Goal: Task Accomplishment & Management: Manage account settings

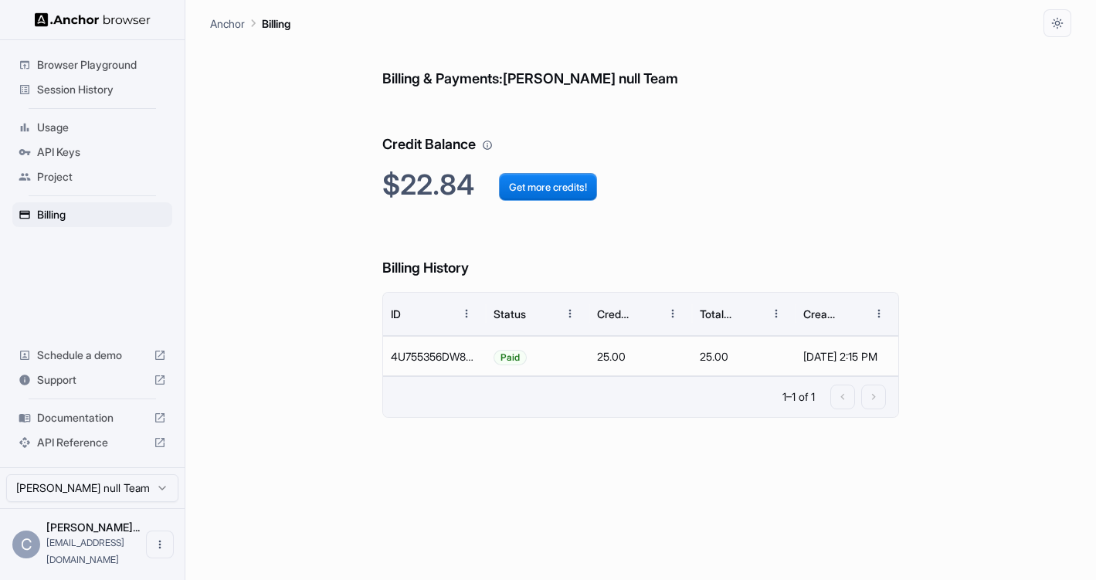
click at [650, 79] on h6 "Billing & Payments: [PERSON_NAME] null Team" at bounding box center [640, 63] width 517 height 53
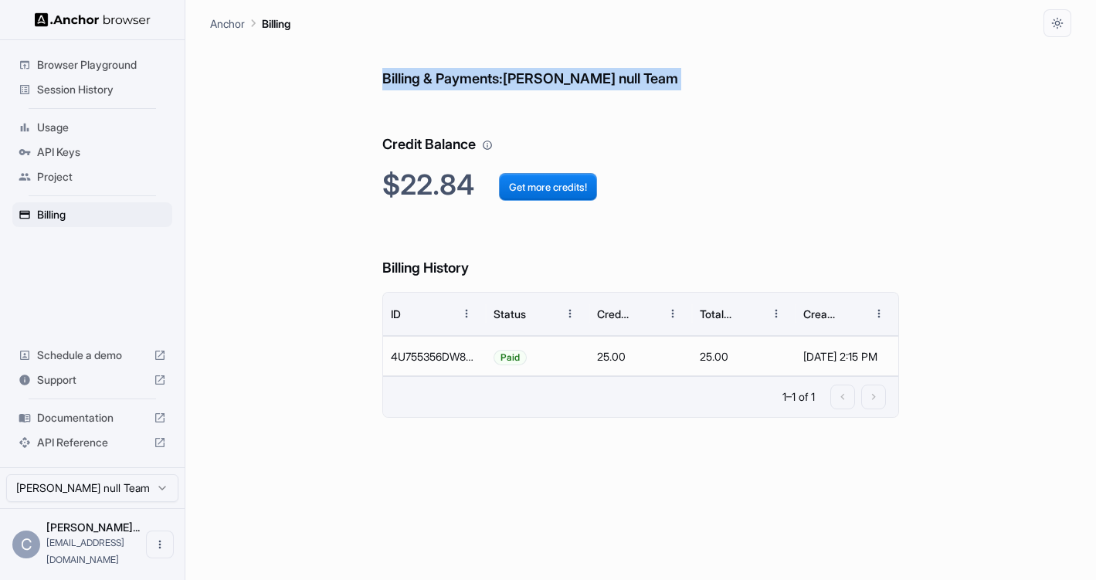
click at [650, 79] on h6 "Billing & Payments: [PERSON_NAME] null Team" at bounding box center [640, 63] width 517 height 53
click at [668, 79] on h6 "Billing & Payments: [PERSON_NAME] null Team" at bounding box center [640, 63] width 517 height 53
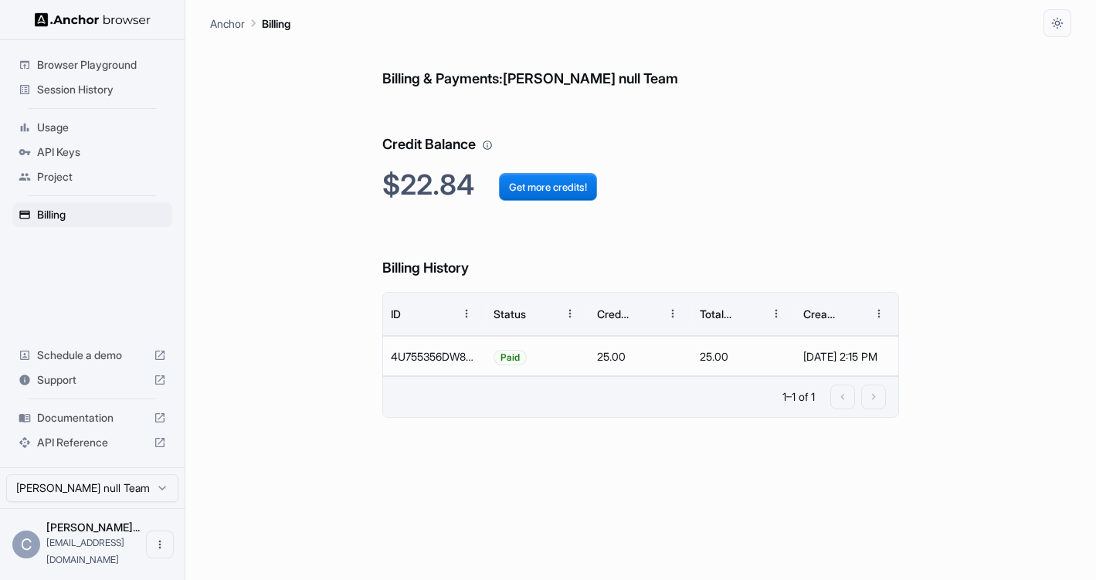
click at [668, 79] on h6 "Billing & Payments: [PERSON_NAME] null Team" at bounding box center [640, 63] width 517 height 53
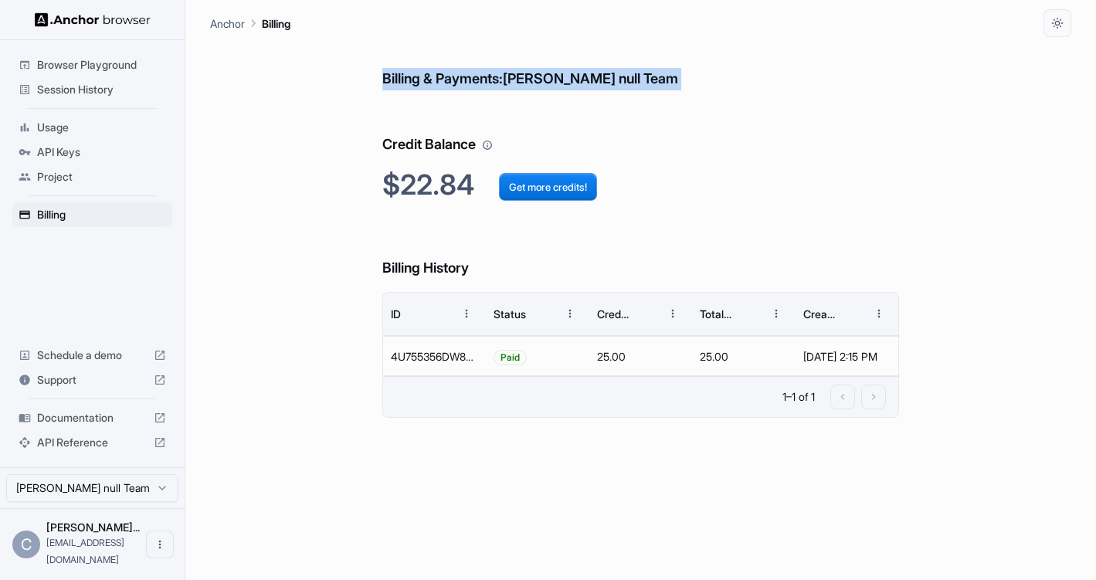
click at [668, 79] on h6 "Billing & Payments: [PERSON_NAME] null Team" at bounding box center [640, 63] width 517 height 53
click at [711, 83] on h6 "Billing & Payments: [PERSON_NAME] null Team" at bounding box center [640, 63] width 517 height 53
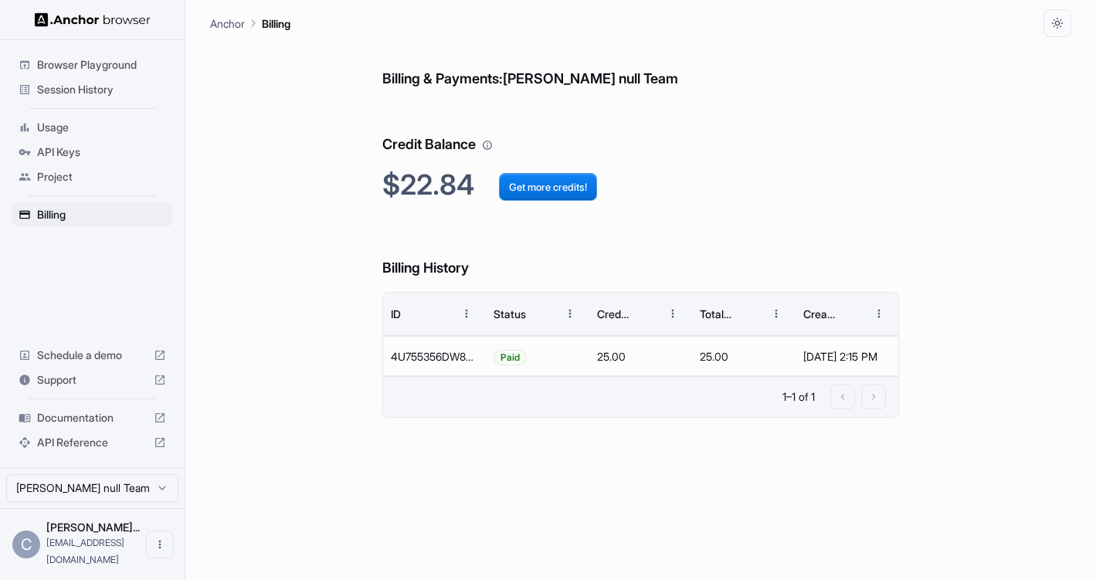
click at [664, 78] on h6 "Billing & Payments: [PERSON_NAME] null Team" at bounding box center [640, 63] width 517 height 53
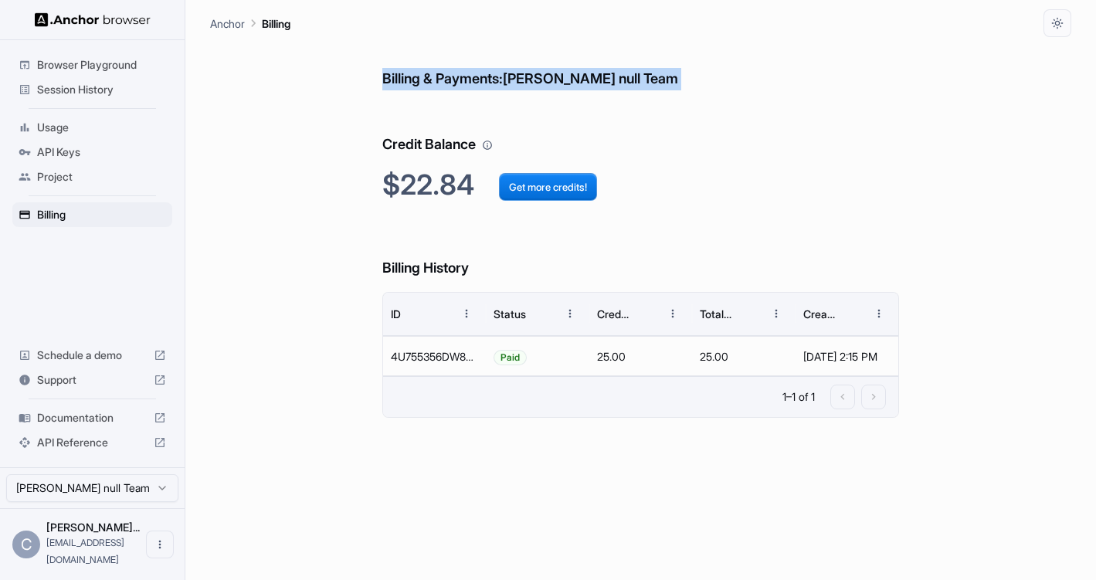
click at [664, 78] on h6 "Billing & Payments: [PERSON_NAME] null Team" at bounding box center [640, 63] width 517 height 53
click at [693, 87] on h6 "Billing & Payments: [PERSON_NAME] null Team" at bounding box center [640, 63] width 517 height 53
